Goal: Transaction & Acquisition: Purchase product/service

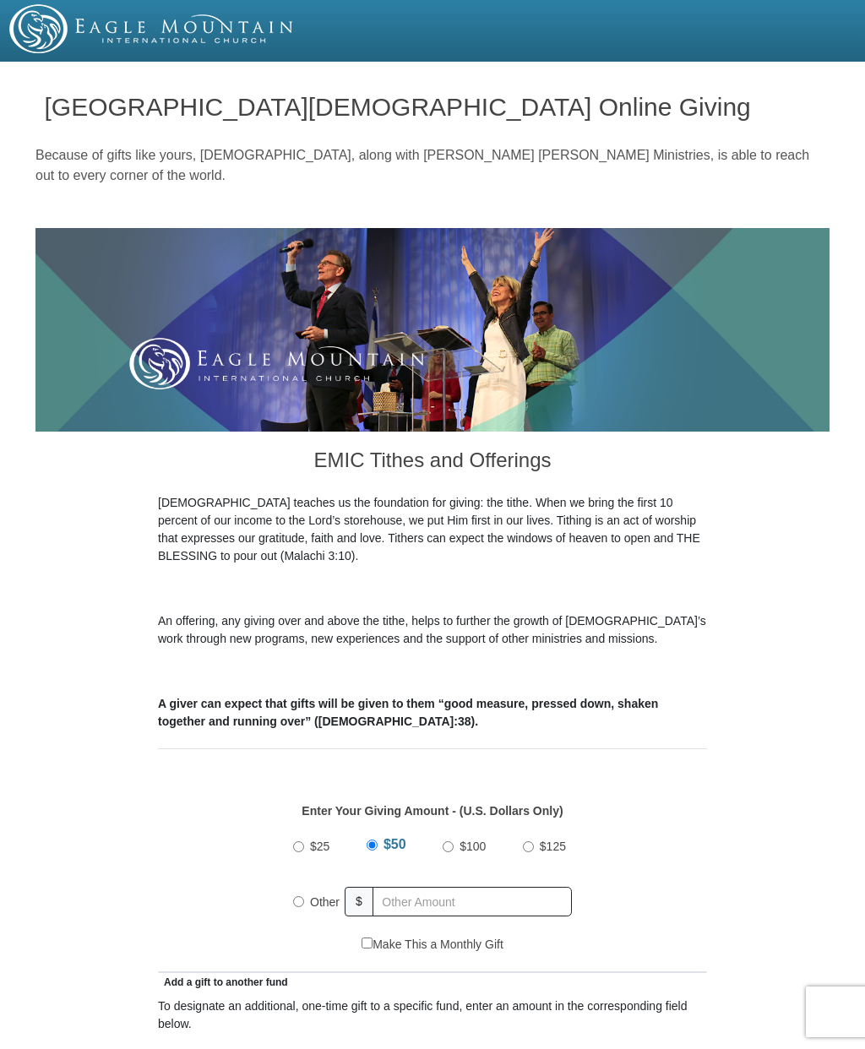
click at [451, 851] on input "$100" at bounding box center [448, 846] width 11 height 11
radio input "true"
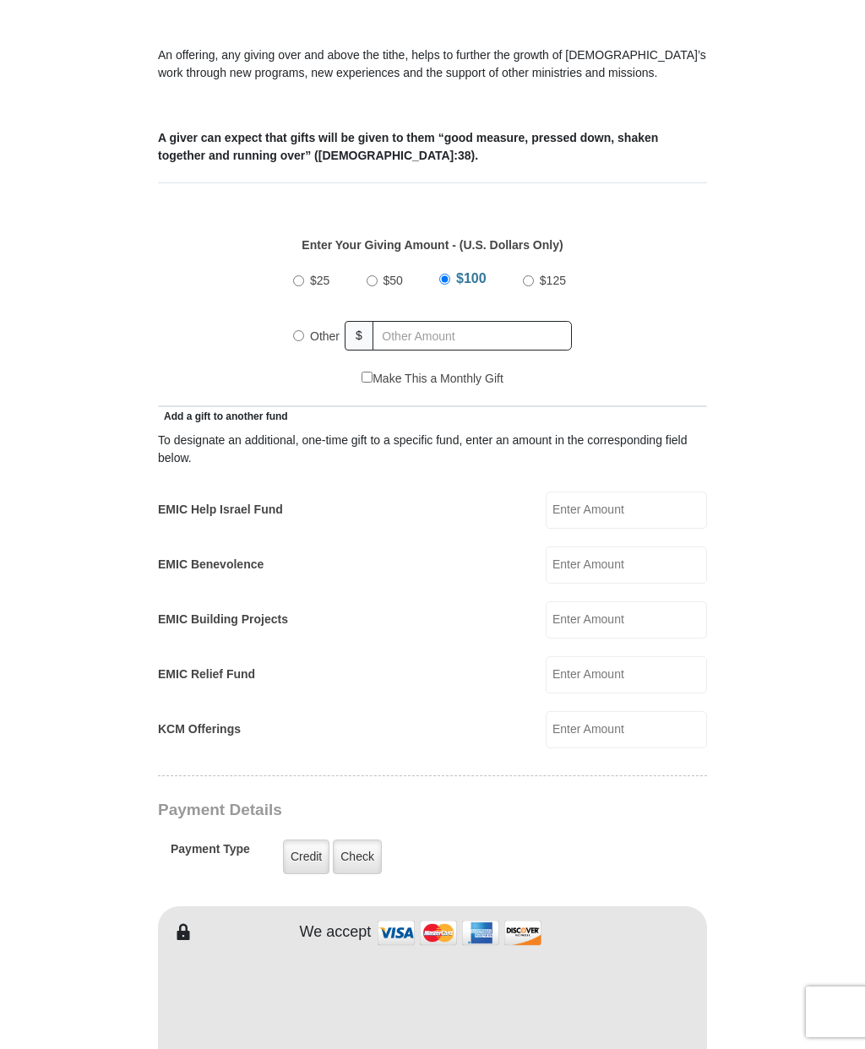
scroll to position [612, 0]
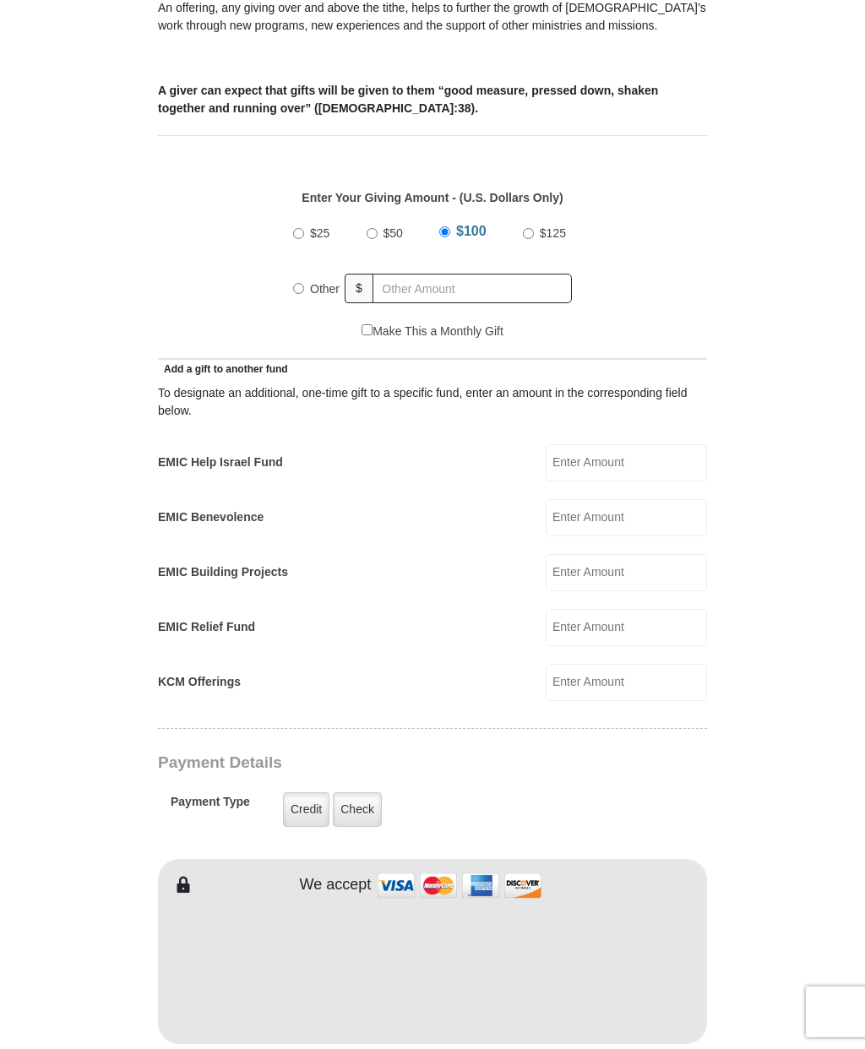
click at [633, 520] on input "EMIC Benevolence" at bounding box center [626, 517] width 161 height 37
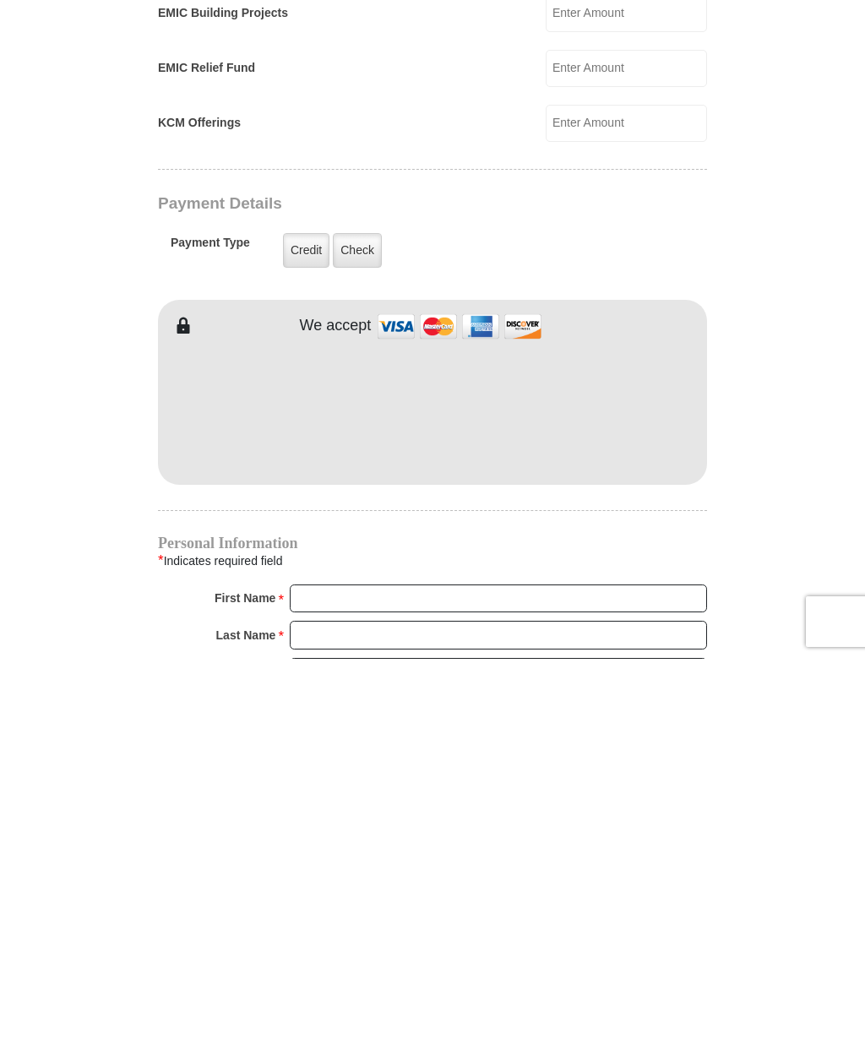
click at [358, 623] on label "Check" at bounding box center [357, 640] width 49 height 35
click at [0, 0] on input "Check" at bounding box center [0, 0] width 0 height 0
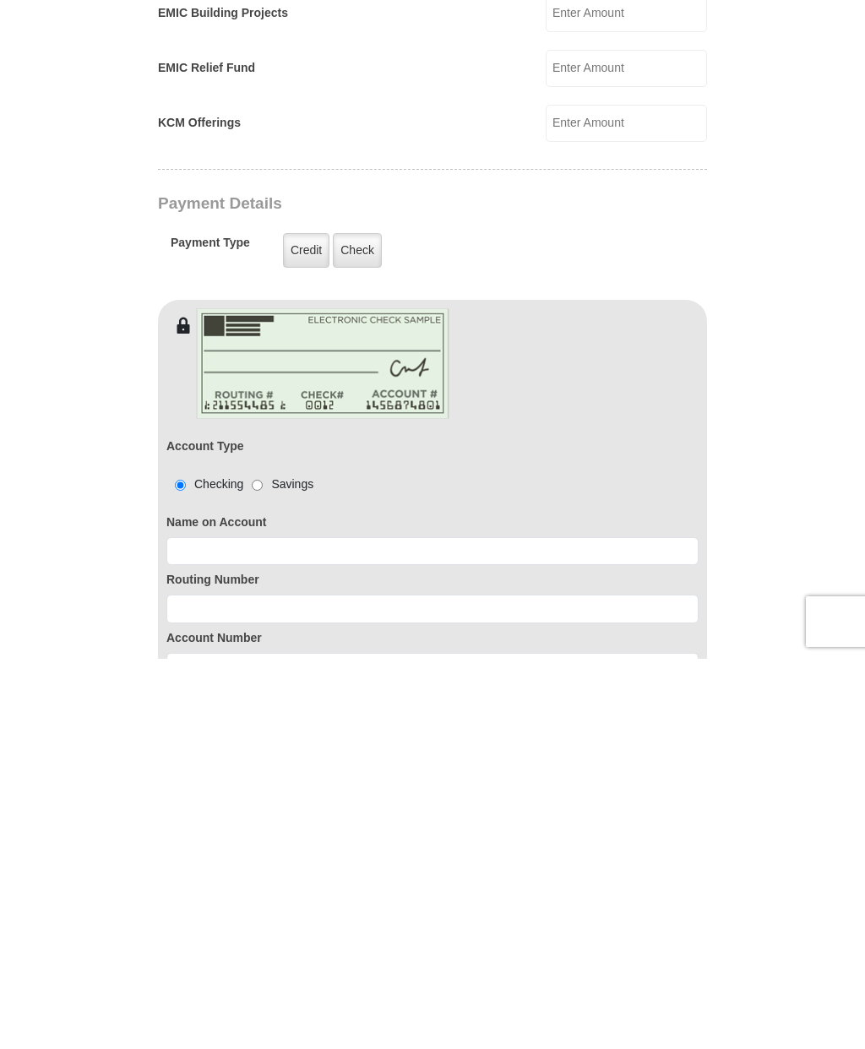
scroll to position [1172, 0]
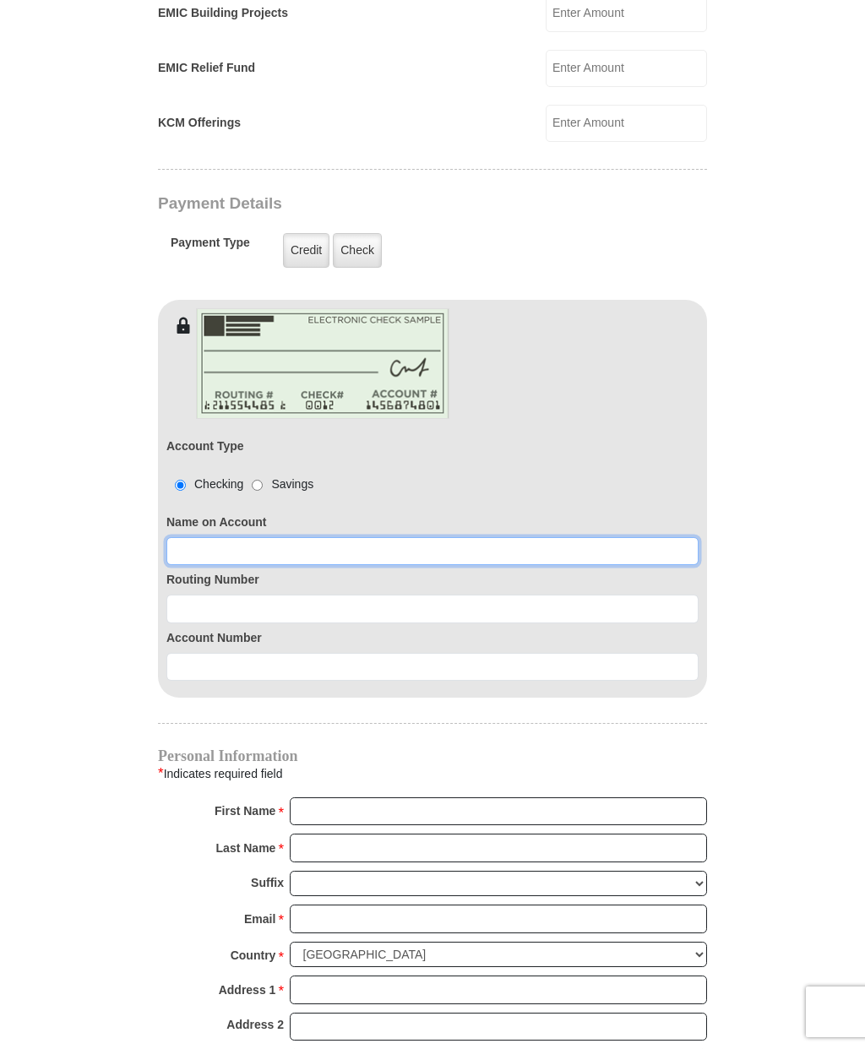
click at [293, 565] on input at bounding box center [432, 551] width 532 height 29
type input "Kristina and Jeff Munger"
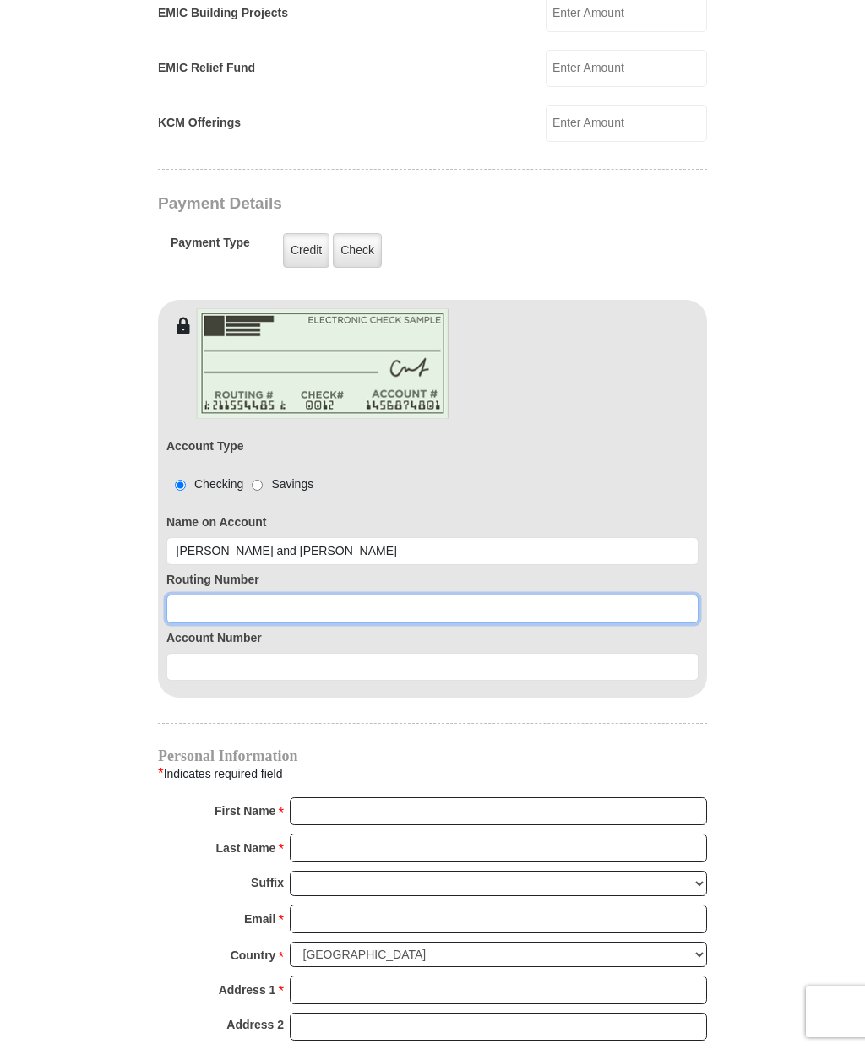
click at [199, 612] on input at bounding box center [432, 609] width 532 height 29
type input "325180223"
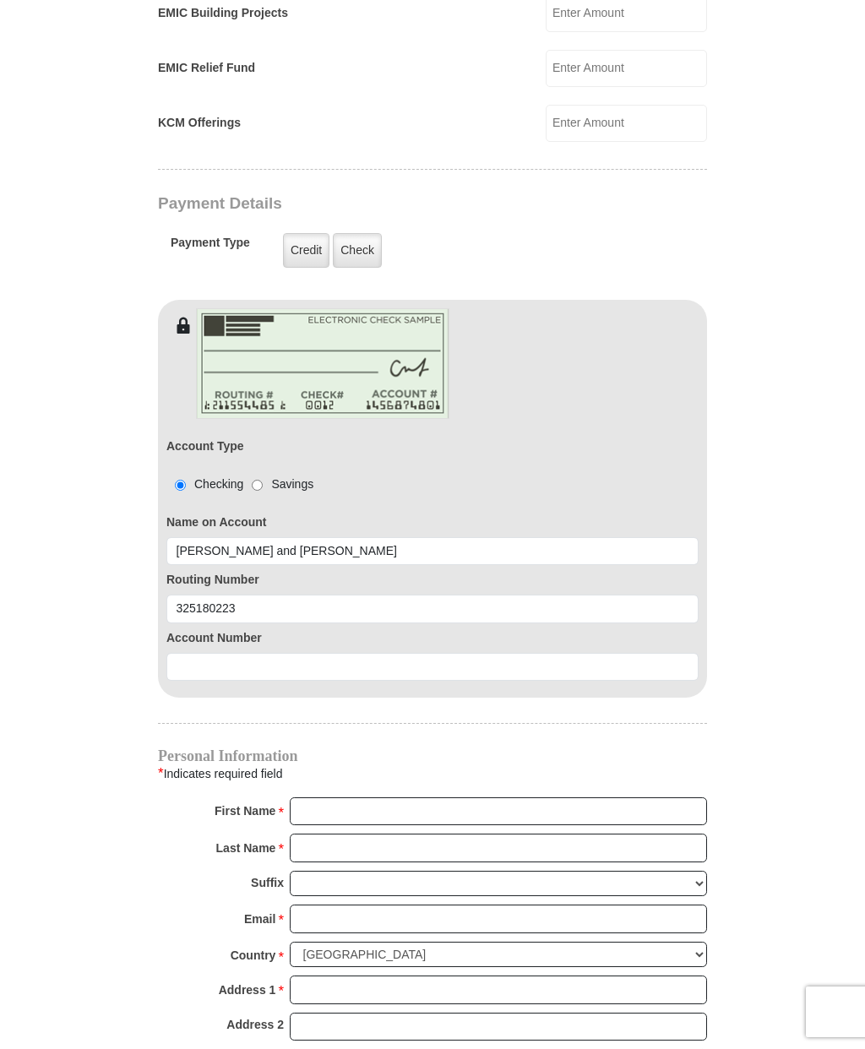
click at [193, 694] on div "Account Type Checking Savings Name on Account Kristina and Jeff Munger Routing …" at bounding box center [432, 516] width 549 height 365
click at [289, 665] on input at bounding box center [432, 667] width 532 height 29
type input "1001000668198"
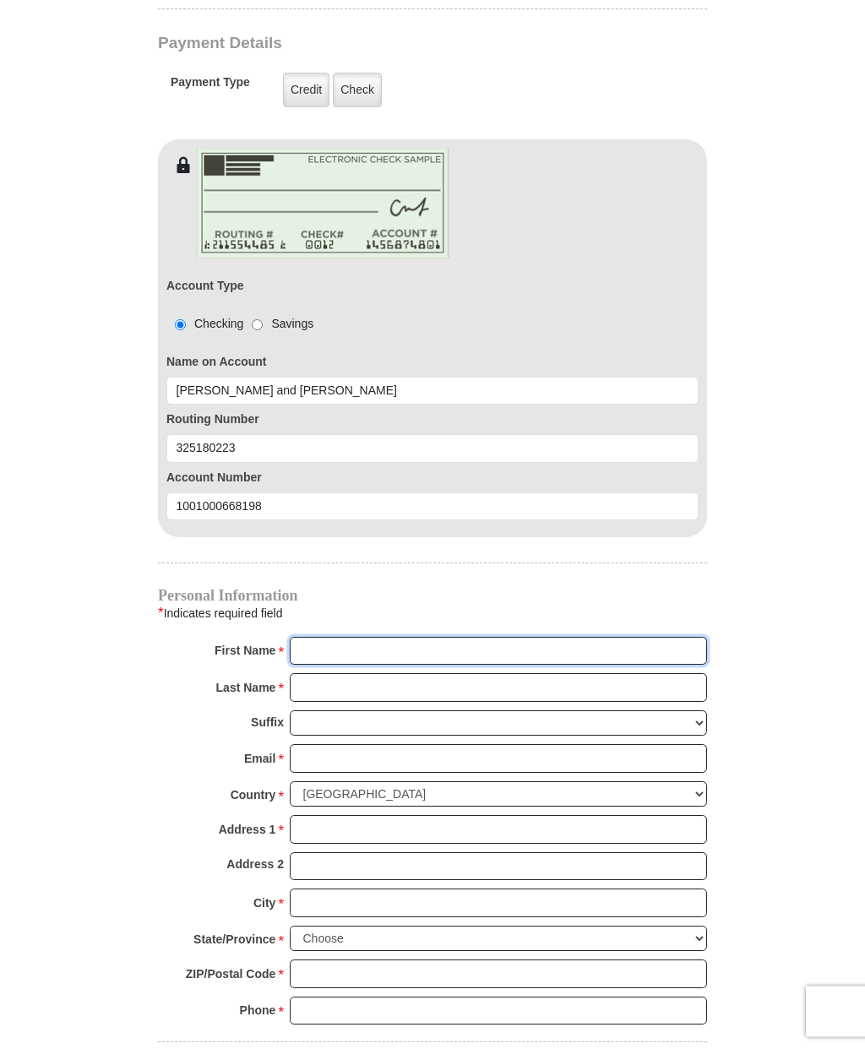
click at [437, 661] on input "First Name *" at bounding box center [498, 652] width 417 height 29
type input "Kristina and Jeff"
click at [335, 681] on input "Last Name *" at bounding box center [498, 688] width 417 height 29
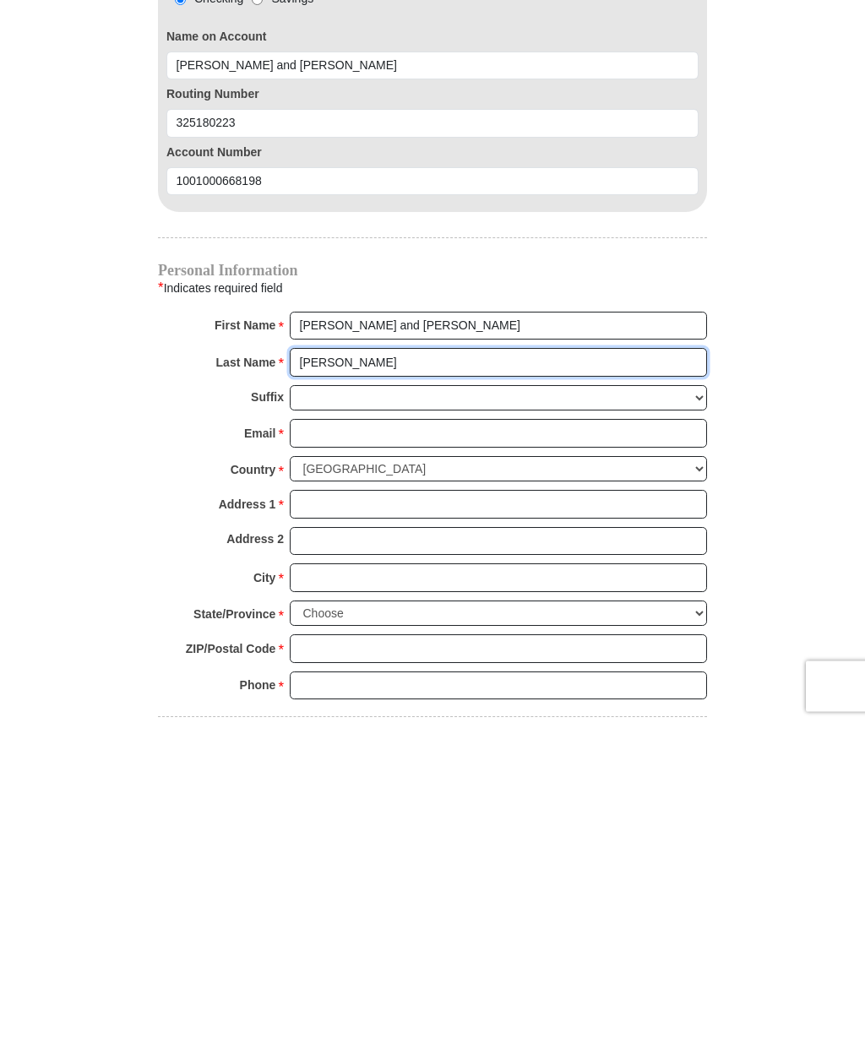
type input "Munger"
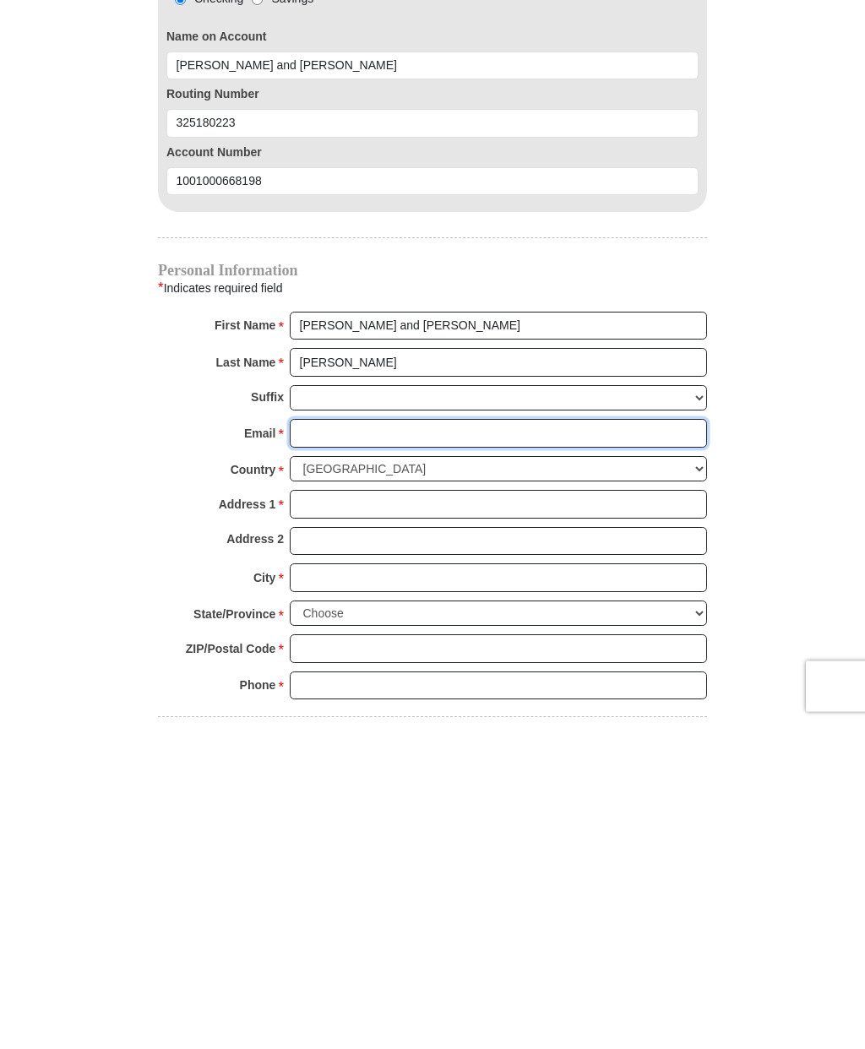
click at [359, 745] on input "Email *" at bounding box center [498, 759] width 417 height 29
type input "abrahamshouse@icloud.com"
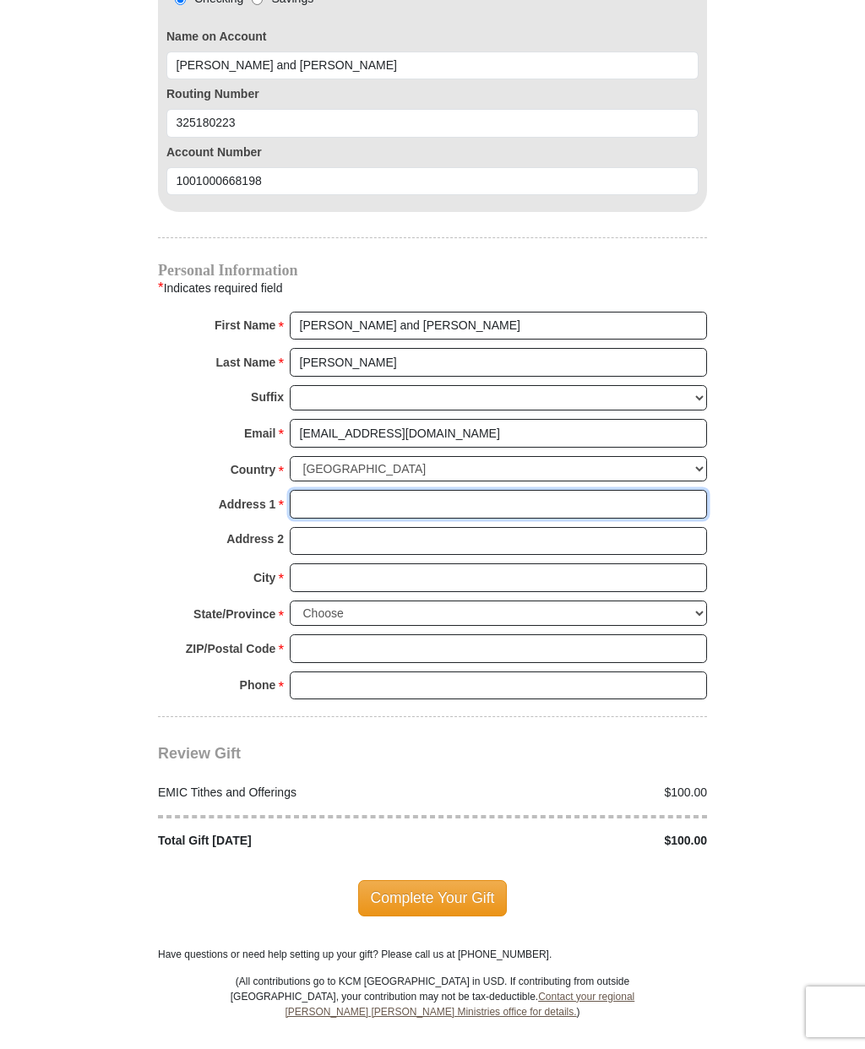
click at [334, 509] on input "Address 1 *" at bounding box center [498, 504] width 417 height 29
type input "6310 GlenEagle AV"
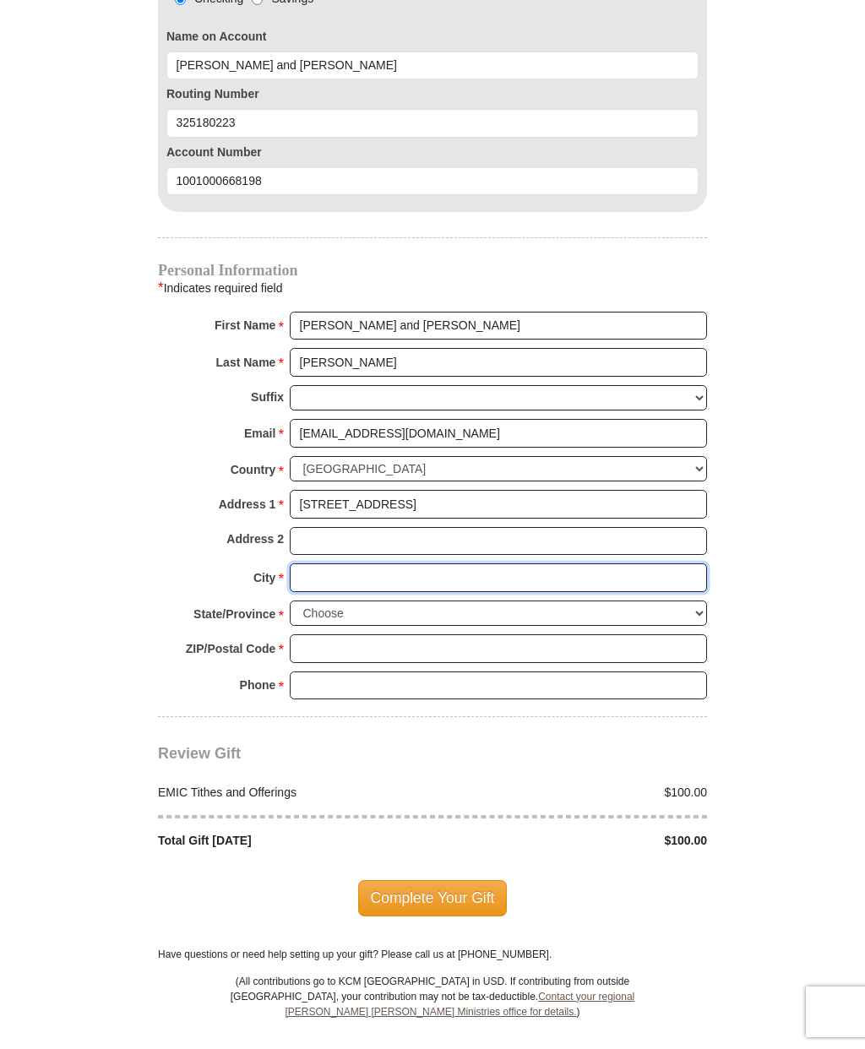
click at [379, 573] on input "City *" at bounding box center [498, 577] width 417 height 29
type input "O"
type input "Port Orchard"
click at [371, 609] on select "Choose Alabama Alaska American Samoa Arizona Arkansas Armed Forces Americas Arm…" at bounding box center [498, 614] width 417 height 26
select select "WA"
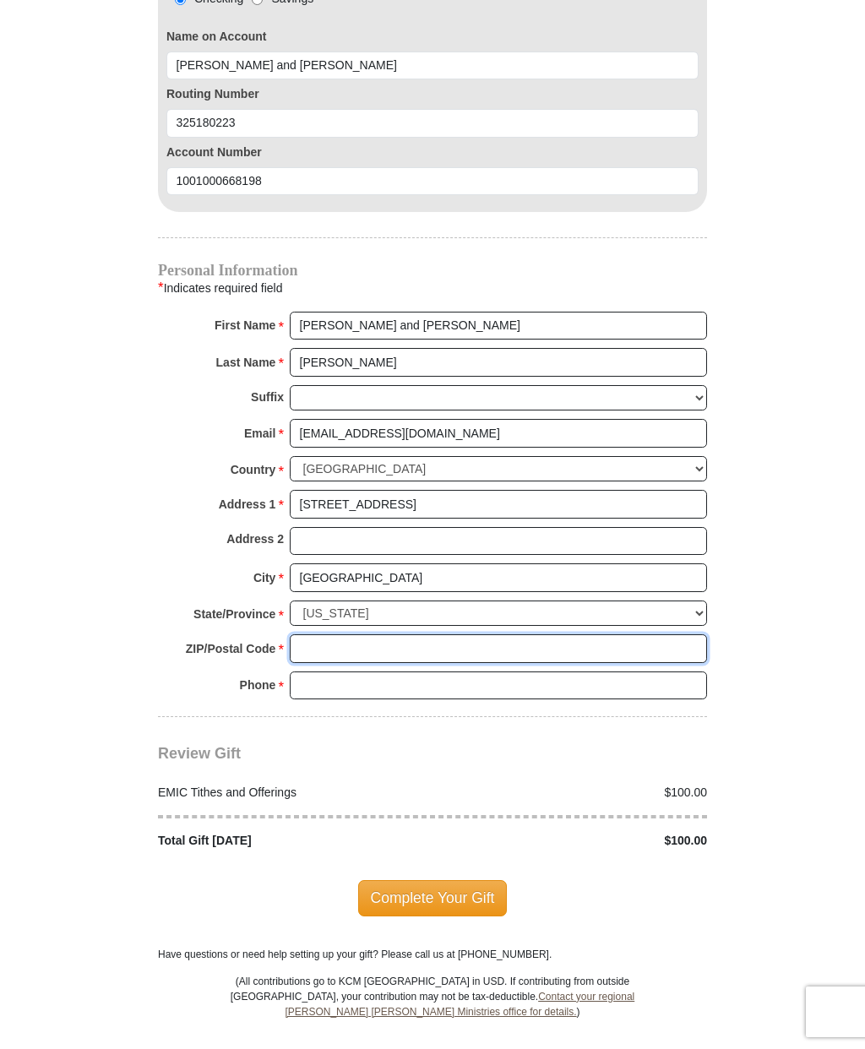
click at [365, 634] on input "ZIP/Postal Code *" at bounding box center [498, 648] width 417 height 29
type input "98367"
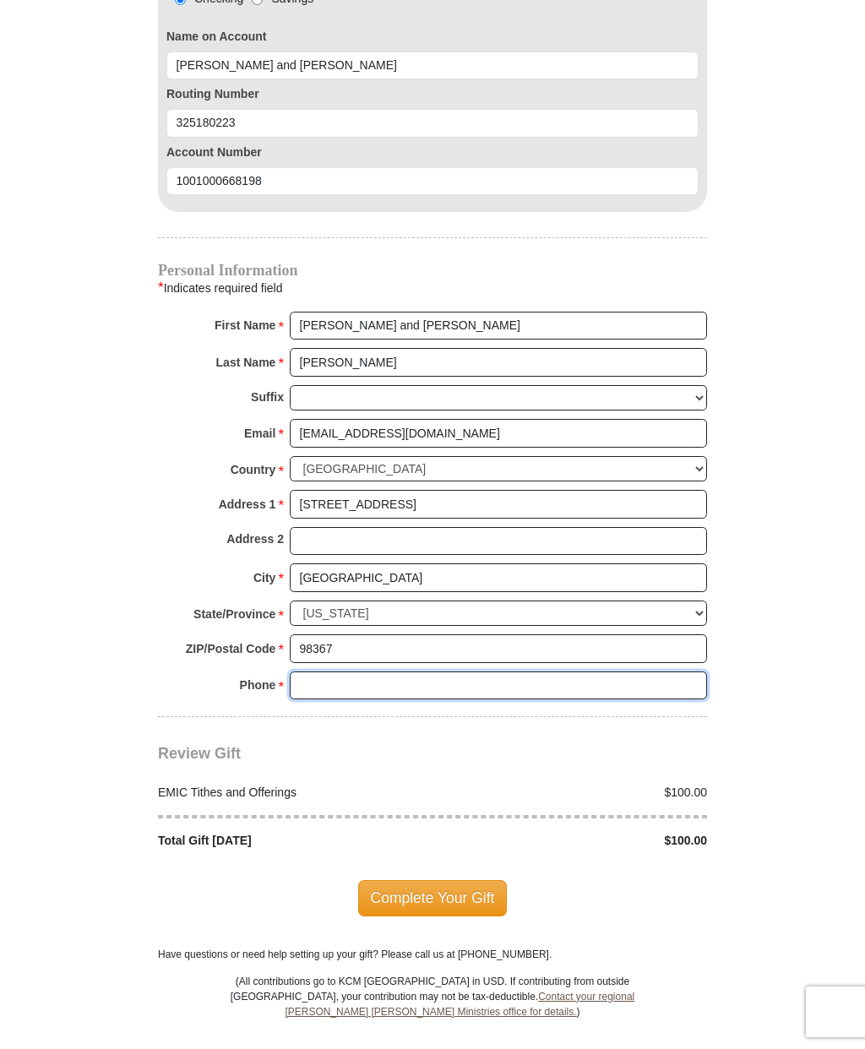
click at [537, 684] on input "Phone * *" at bounding box center [498, 686] width 417 height 29
type input "253.514.1124"
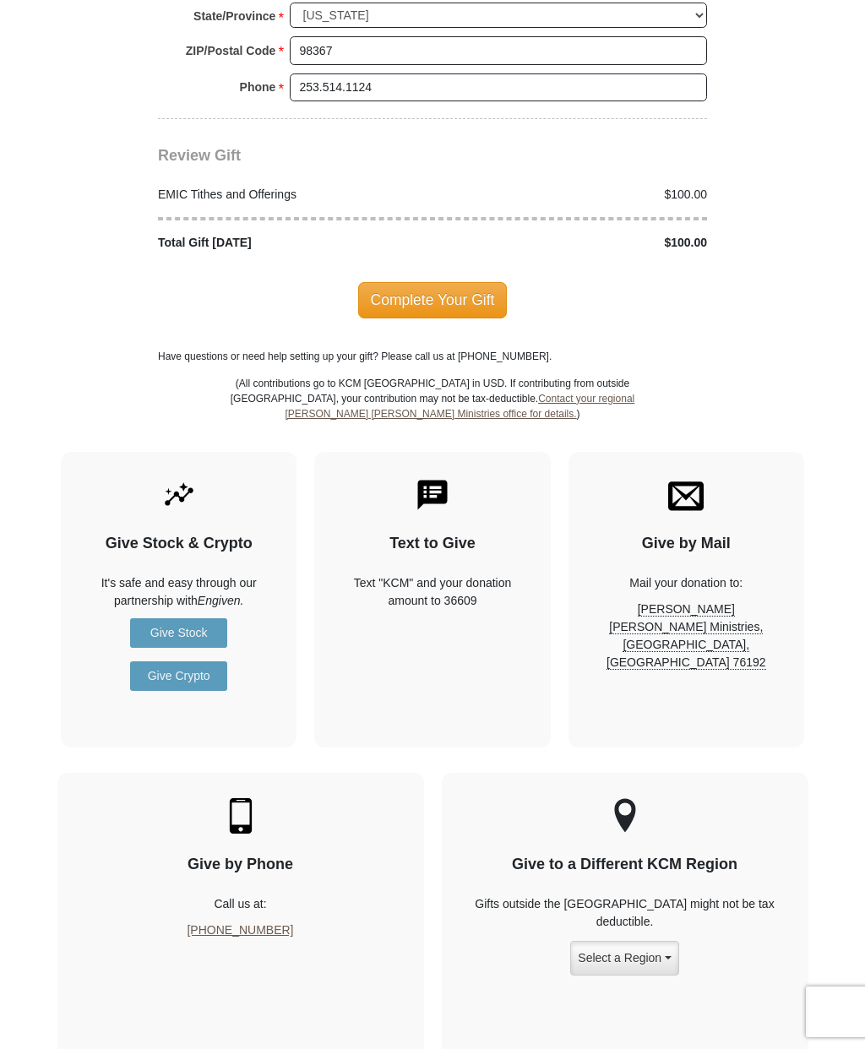
scroll to position [2257, 0]
click at [476, 294] on span "Complete Your Gift" at bounding box center [433, 298] width 150 height 35
